Goal: Go to known website: Access a specific website the user already knows

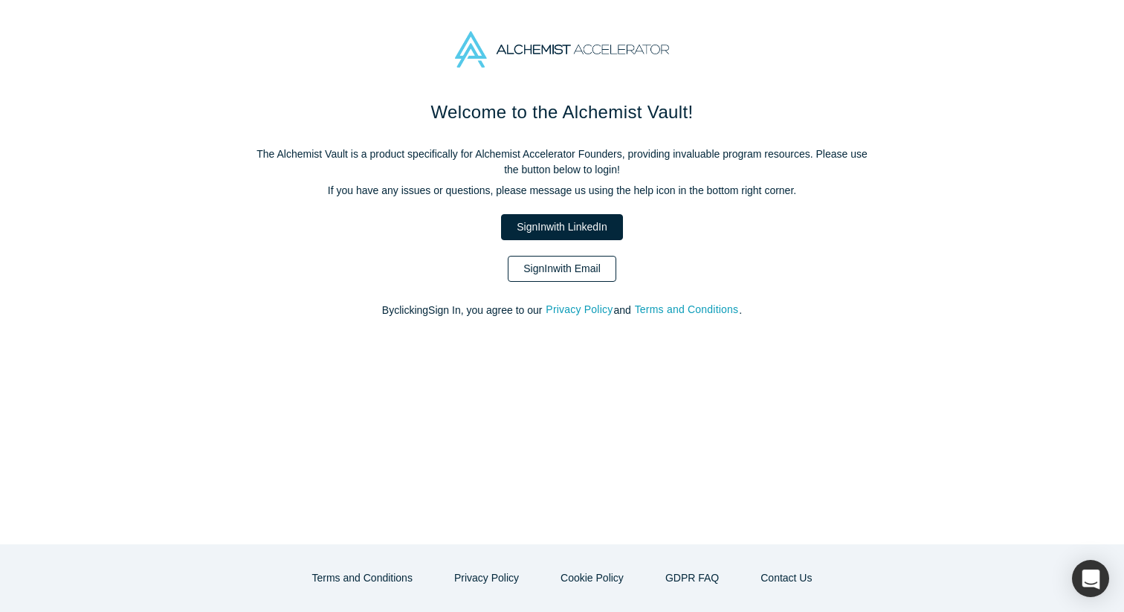
click at [571, 268] on link "Sign In with Email" at bounding box center [562, 269] width 109 height 26
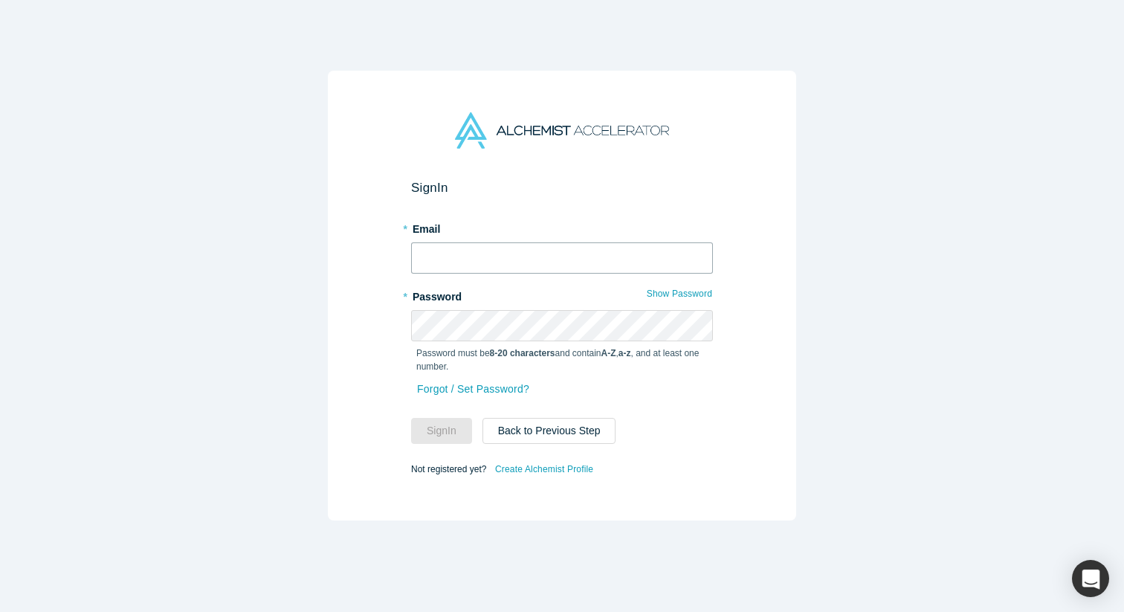
click at [571, 268] on input "text" at bounding box center [562, 257] width 302 height 31
type input "[EMAIL_ADDRESS][DOMAIN_NAME]"
click at [411, 418] on button "Sign In" at bounding box center [441, 431] width 61 height 26
